Goal: Check status: Check status

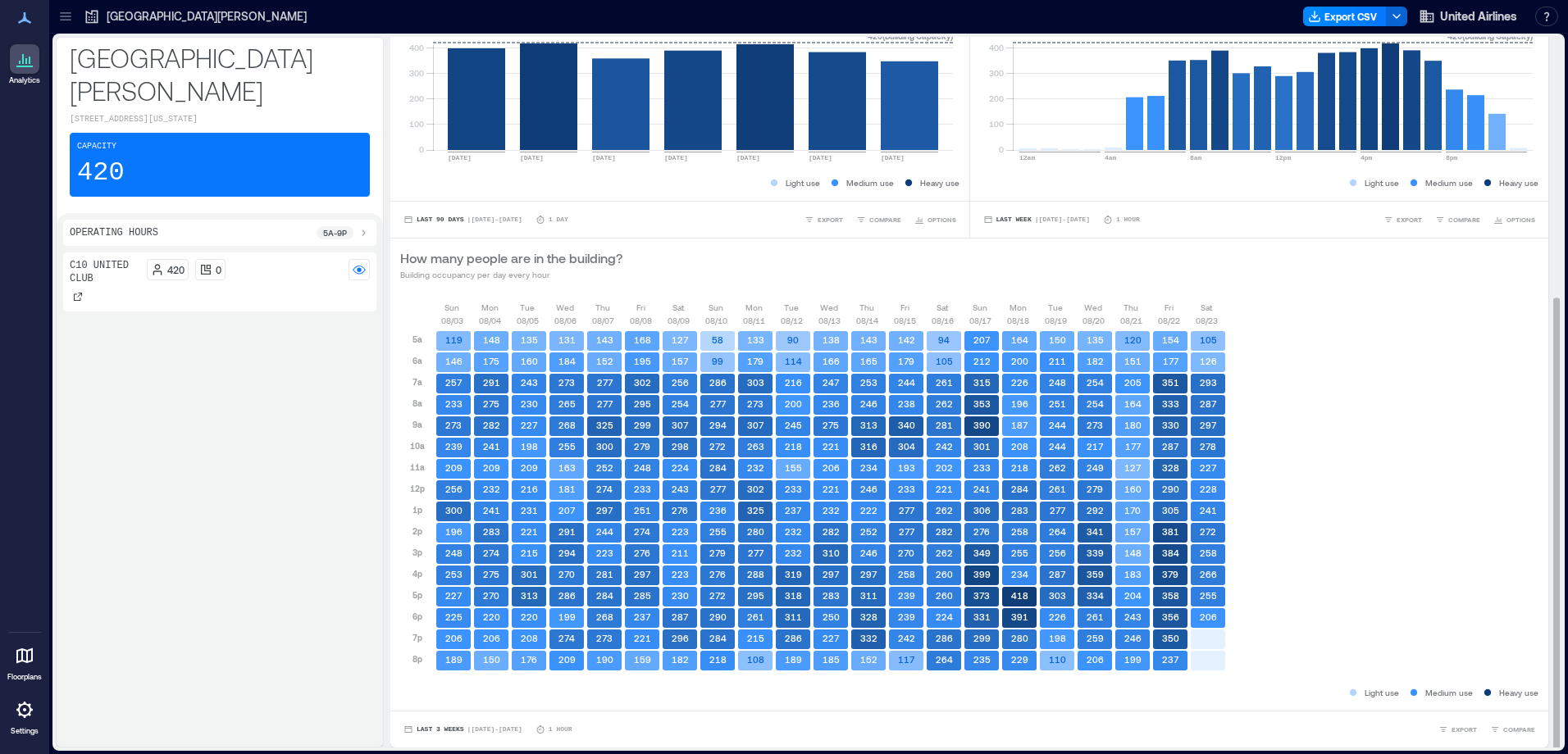
scroll to position [2, 0]
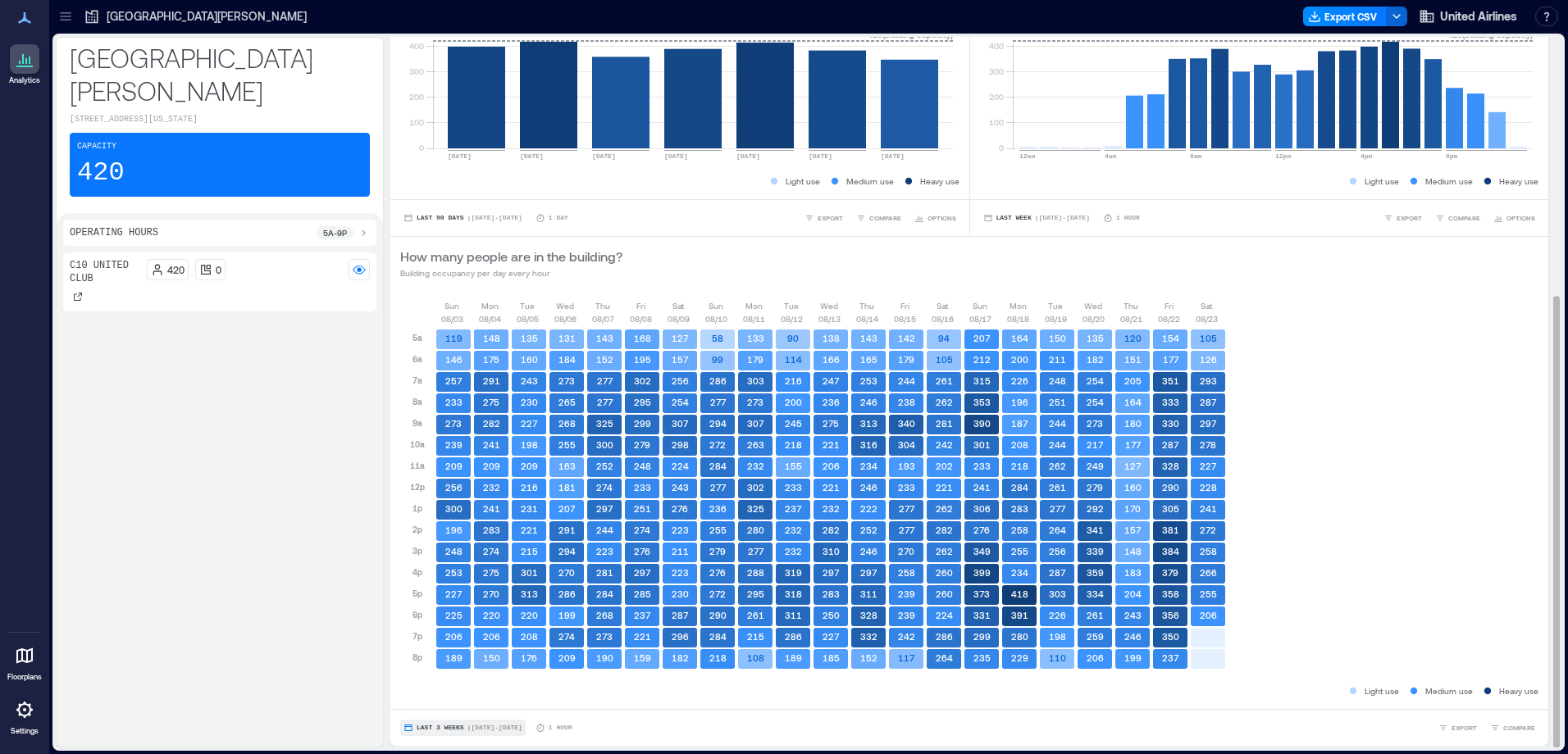
click at [460, 723] on button "Last 3 Weeks | Aug 3 - Aug 23" at bounding box center [462, 728] width 126 height 16
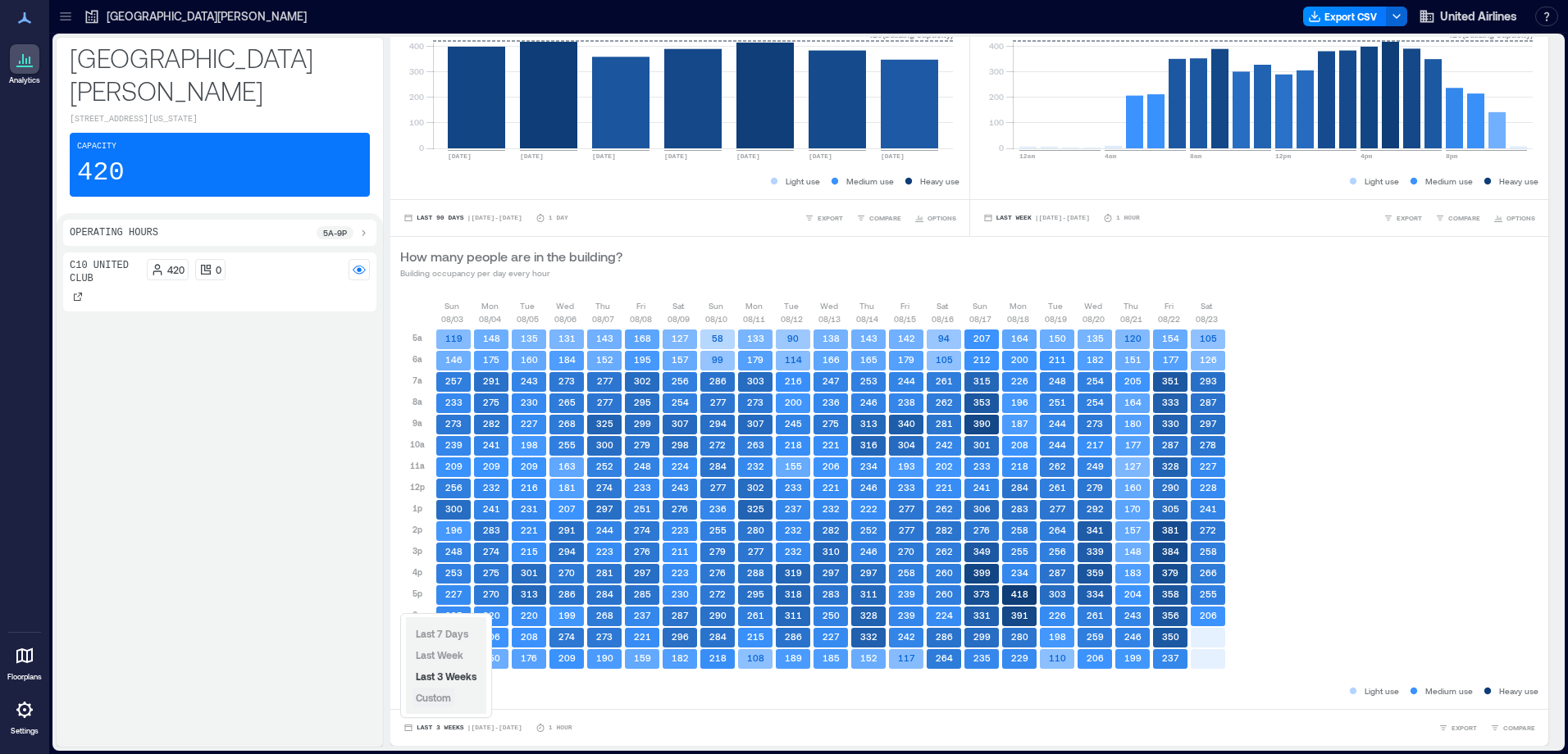
click at [449, 694] on span "Custom" at bounding box center [434, 698] width 36 height 12
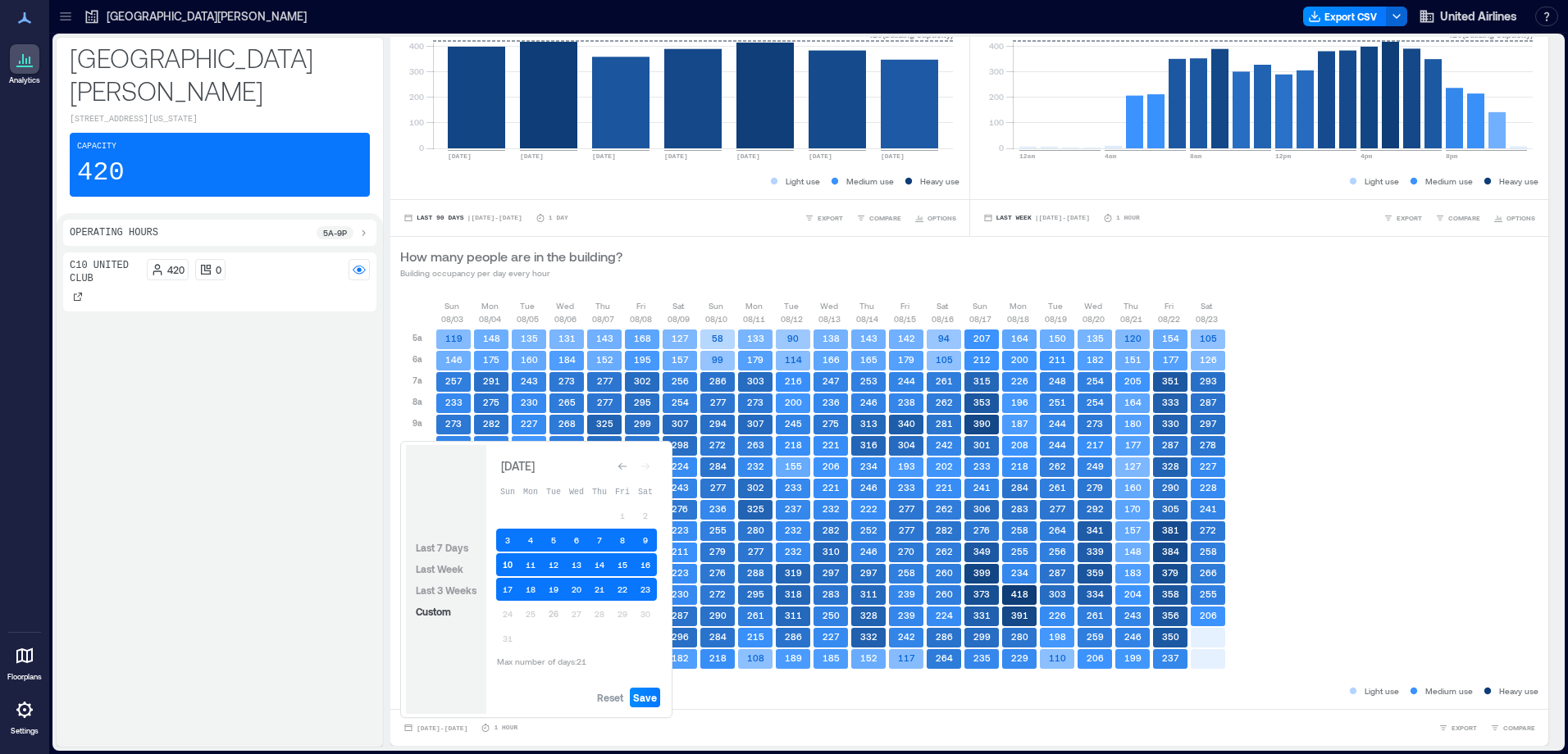
click at [510, 558] on button "10" at bounding box center [508, 565] width 23 height 23
click at [530, 592] on button "18" at bounding box center [531, 590] width 23 height 23
click at [530, 595] on button "18" at bounding box center [531, 590] width 23 height 23
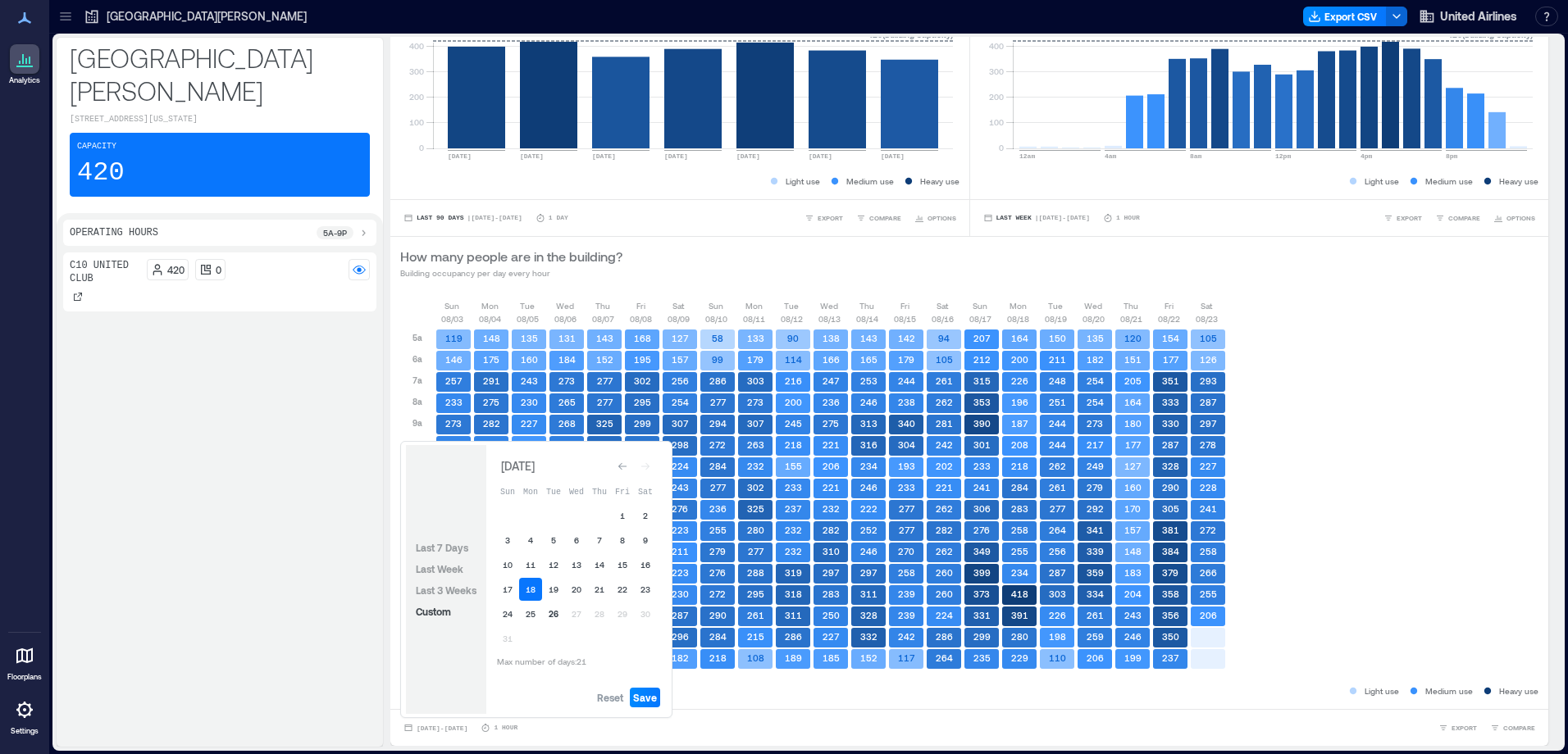
click at [551, 612] on button "26" at bounding box center [553, 614] width 23 height 23
click at [658, 703] on button "Save" at bounding box center [644, 698] width 30 height 19
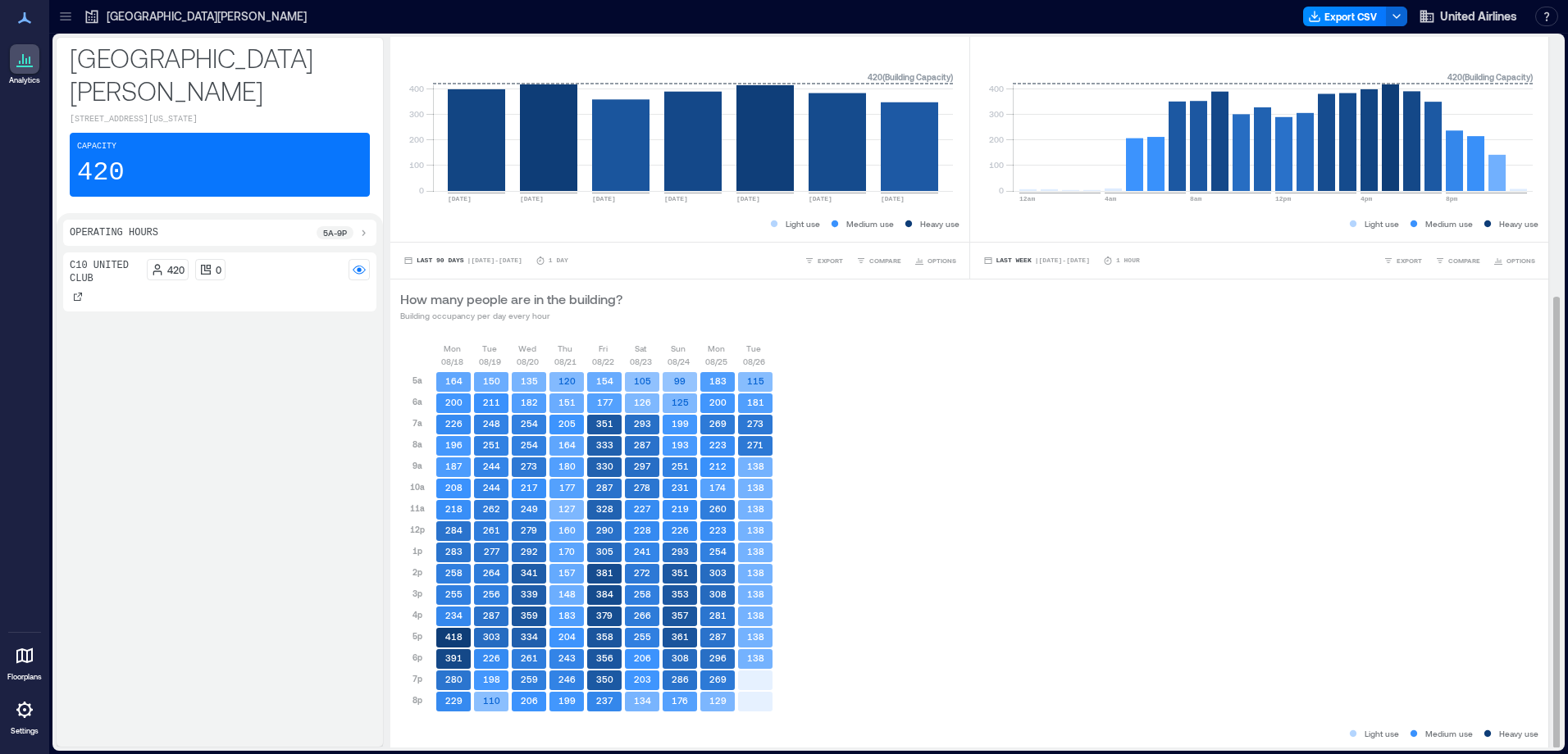
scroll to position [408, 0]
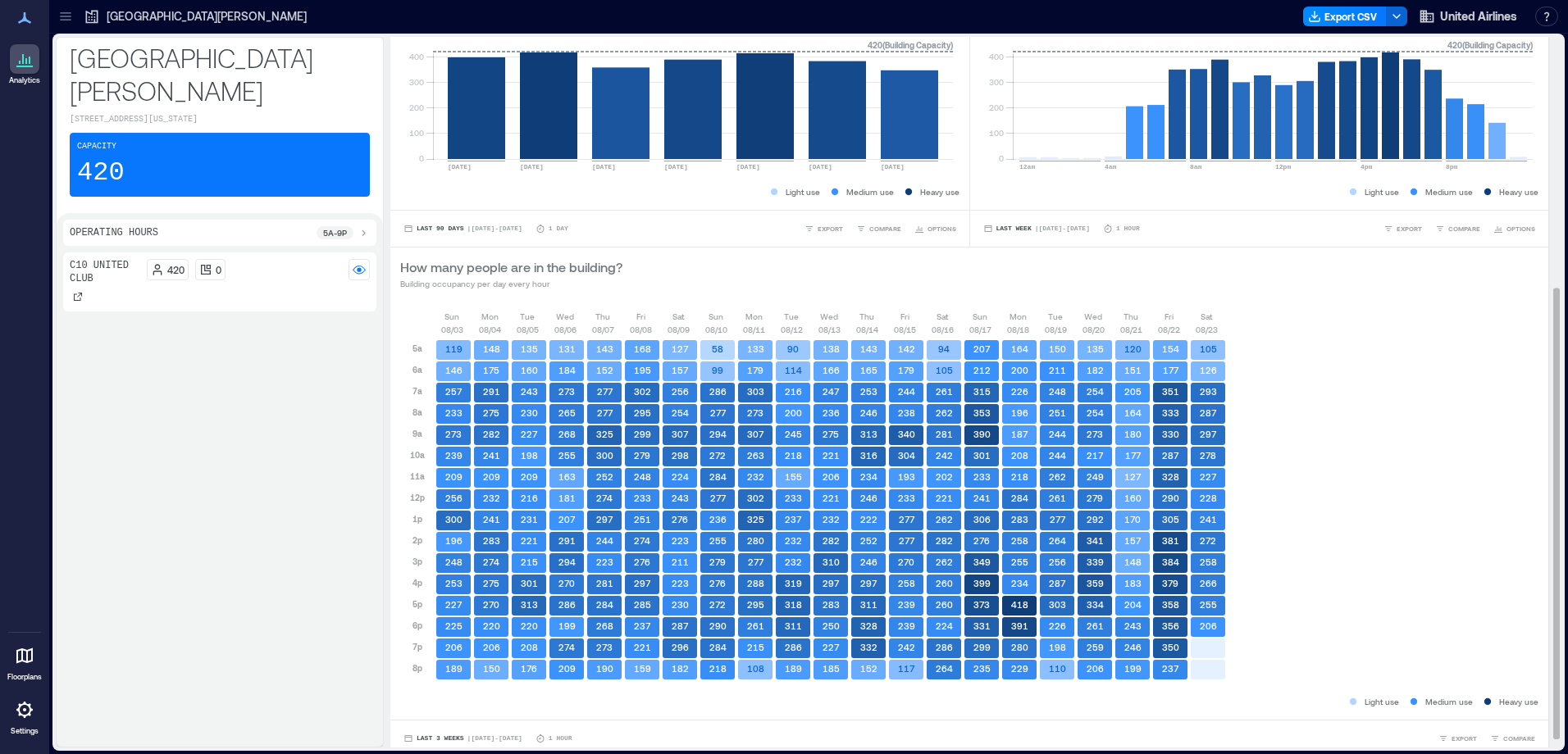
scroll to position [408, 0]
